Goal: Check status

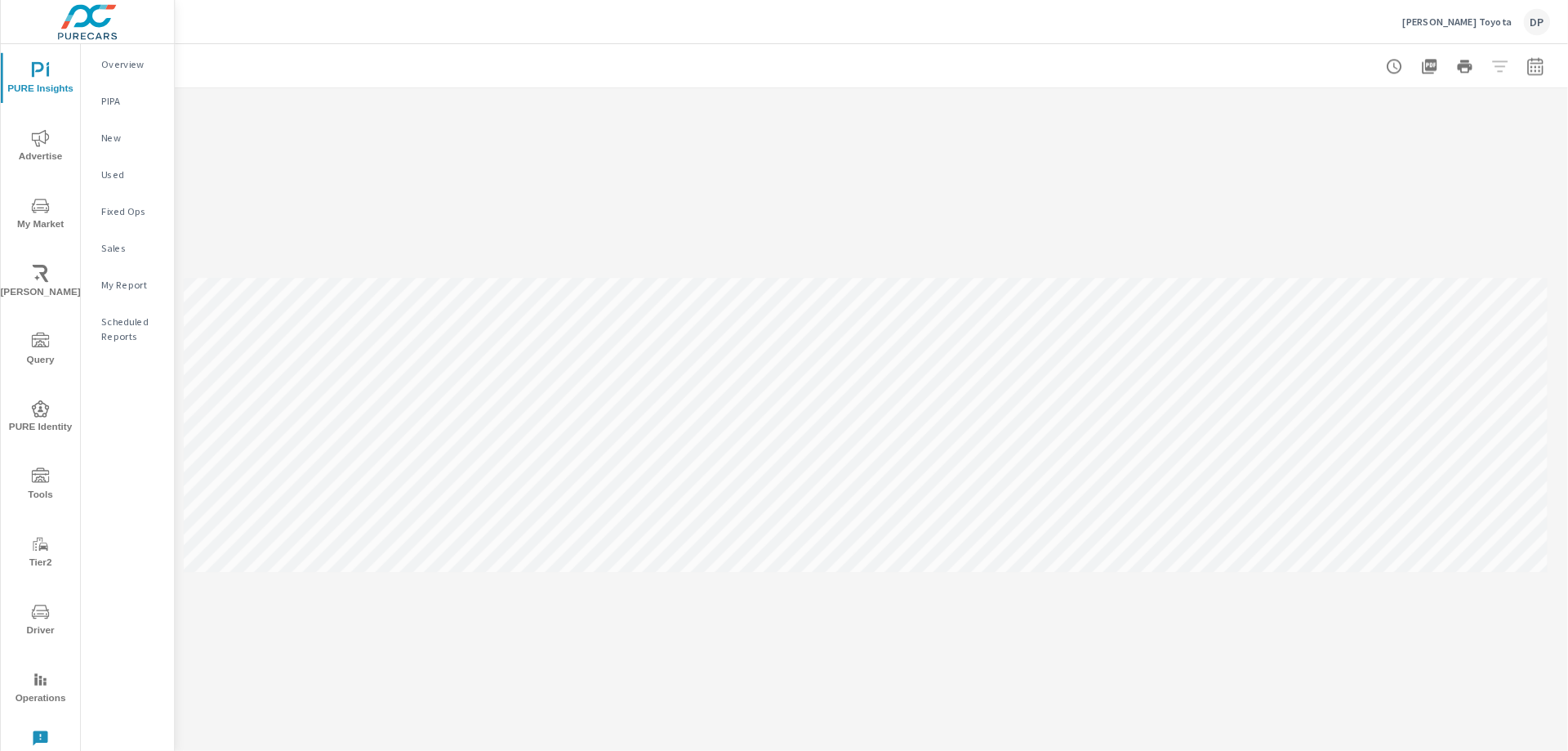
scroll to position [871, 0]
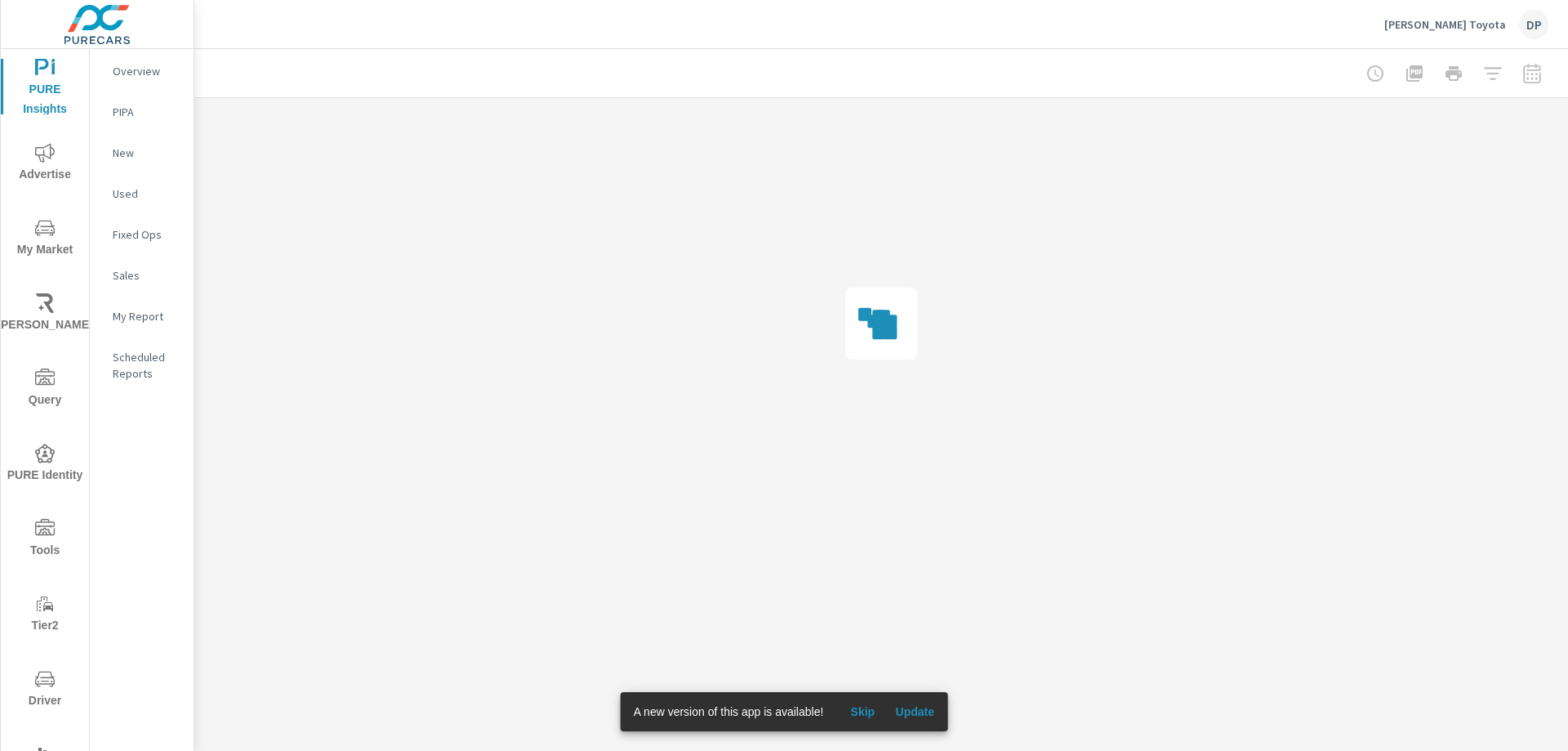
click at [915, 714] on span "Update" at bounding box center [915, 712] width 39 height 15
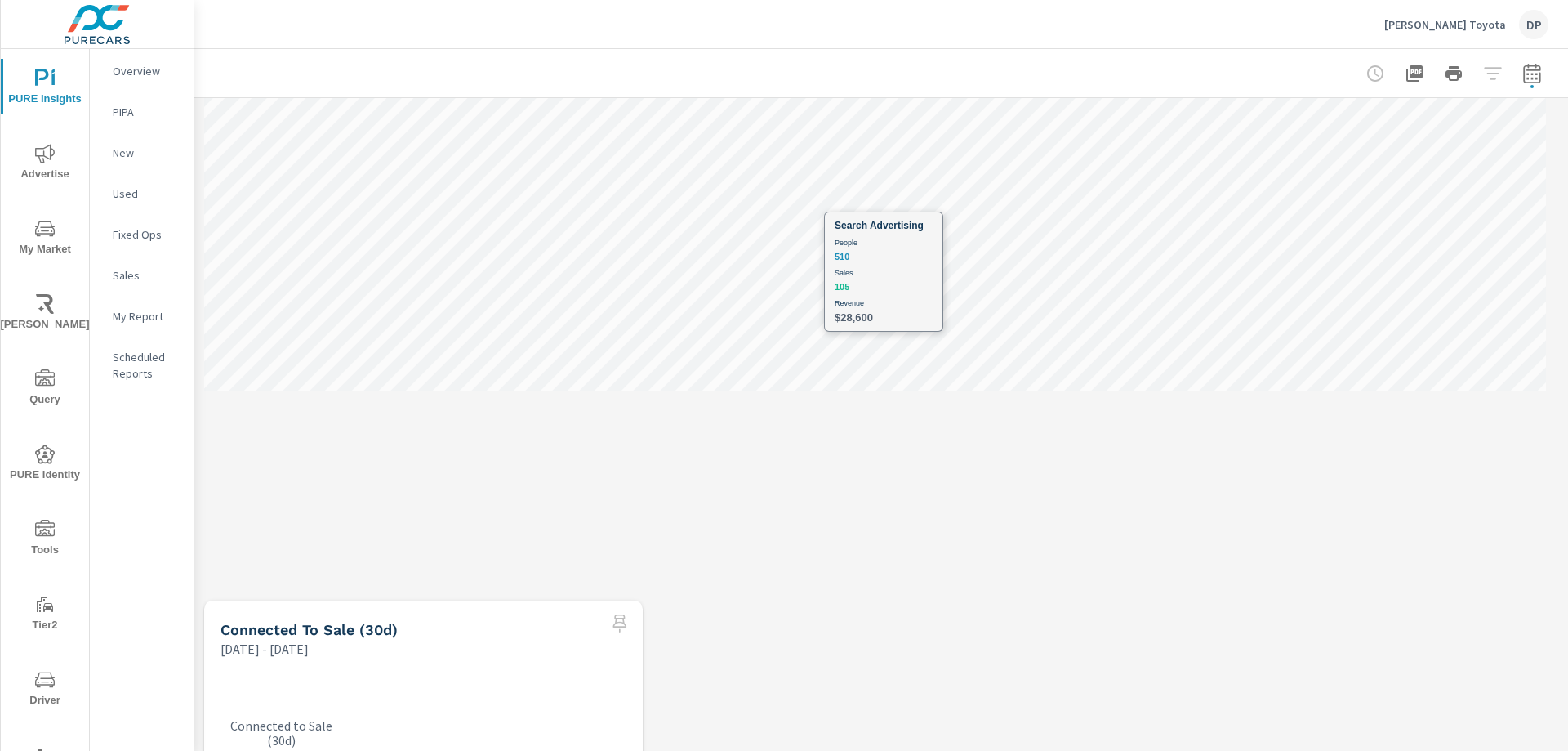
scroll to position [245, 0]
